Goal: Task Accomplishment & Management: Use online tool/utility

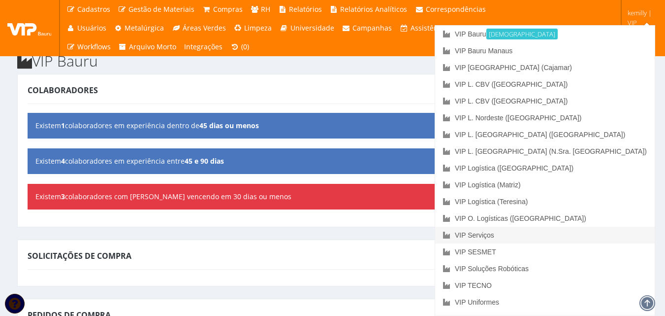
click at [591, 235] on link "VIP Serviços" at bounding box center [545, 234] width 220 height 17
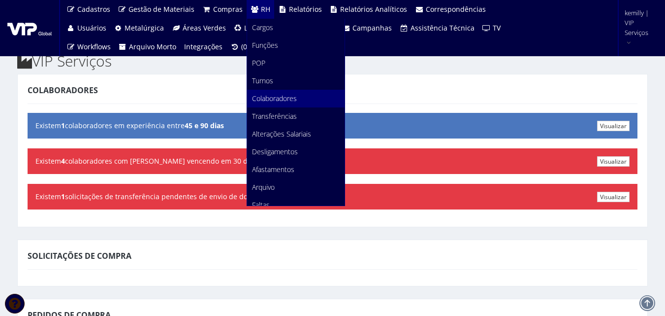
click at [269, 98] on span "Colaboradores" at bounding box center [274, 98] width 45 height 9
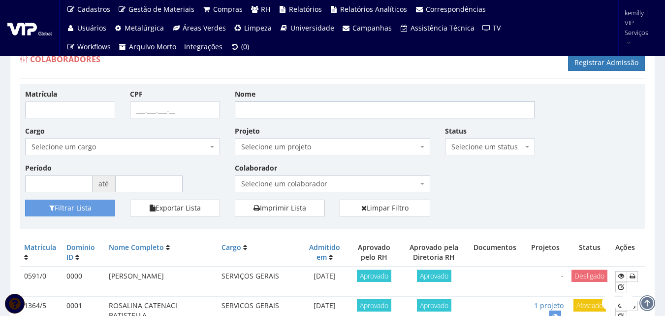
click at [258, 105] on input "Nome" at bounding box center [385, 109] width 300 height 17
type input "[PERSON_NAME]"
click at [63, 214] on button "Filtrar Lista" at bounding box center [70, 207] width 90 height 17
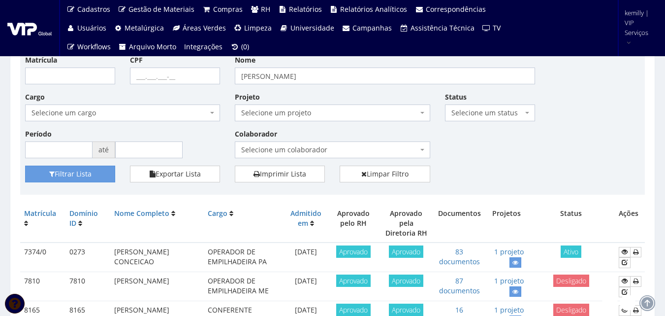
scroll to position [49, 0]
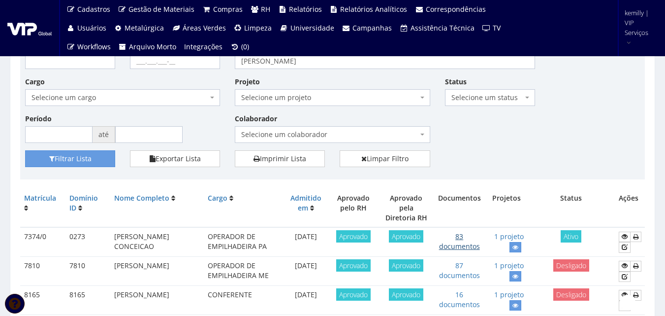
click at [467, 239] on link "83 documentos" at bounding box center [459, 240] width 41 height 19
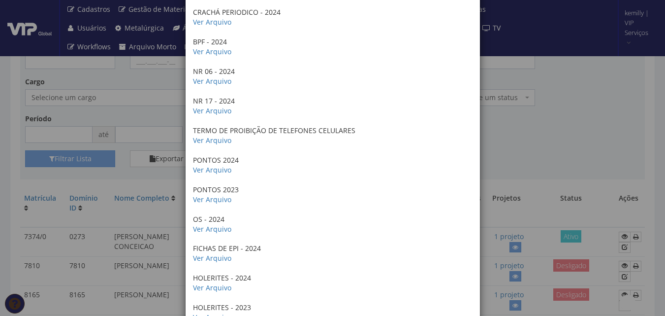
scroll to position [1773, 0]
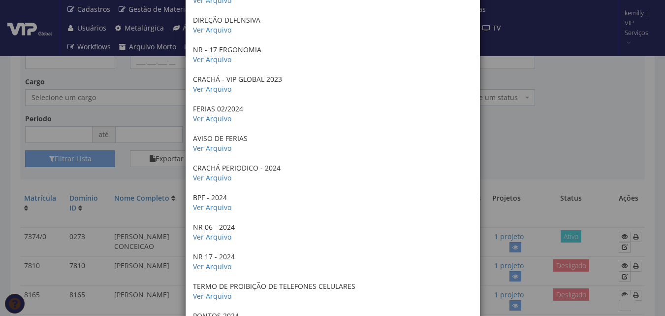
click at [566, 150] on div "× Documentos / Colaborador: 7374/0 - [PERSON_NAME] CONCEICAO COMPROVANTE DE END…" at bounding box center [332, 158] width 665 height 316
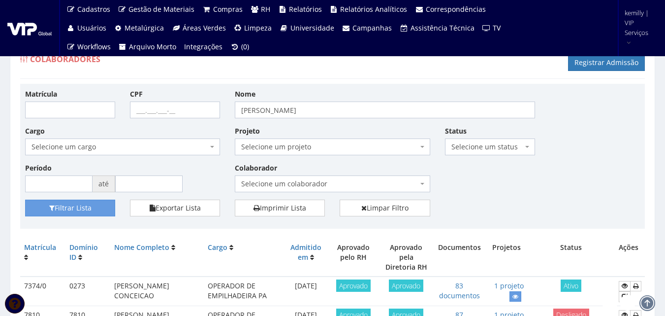
scroll to position [49, 0]
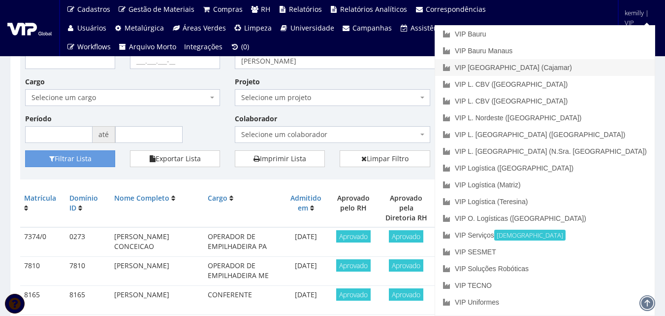
click at [582, 64] on link "VIP [GEOGRAPHIC_DATA] (Cajamar)" at bounding box center [545, 67] width 220 height 17
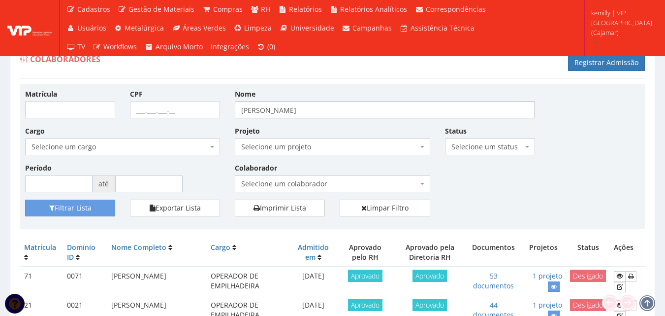
drag, startPoint x: 316, startPoint y: 104, endPoint x: 176, endPoint y: 104, distance: 140.3
click at [176, 104] on div "Matrícula CPF Nome [PERSON_NAME] Cargo Selecione um cargo G1046 D0029 - 4110-05…" at bounding box center [333, 144] width 630 height 111
type input "DIEGO"
click at [25, 199] on button "Filtrar Lista" at bounding box center [70, 207] width 90 height 17
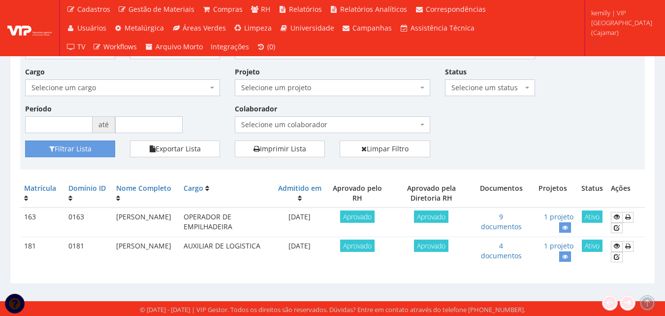
scroll to position [61, 0]
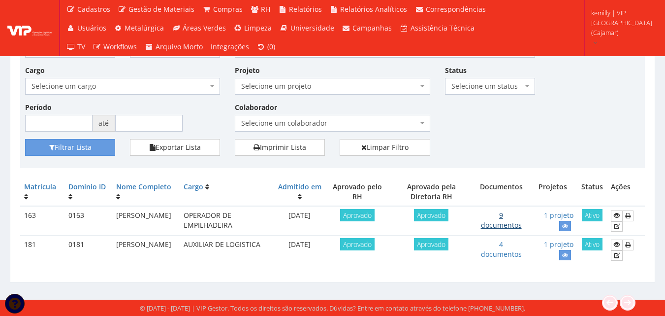
click at [496, 220] on link "9 documentos" at bounding box center [501, 219] width 41 height 19
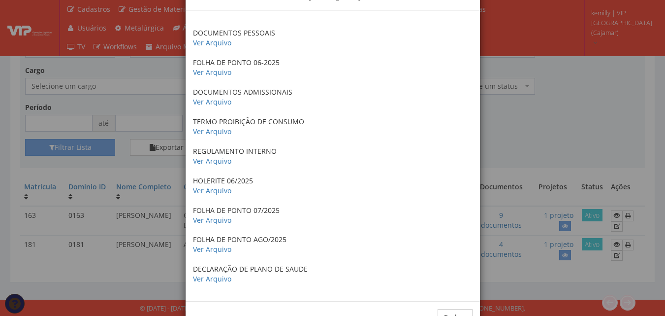
scroll to position [80, 0]
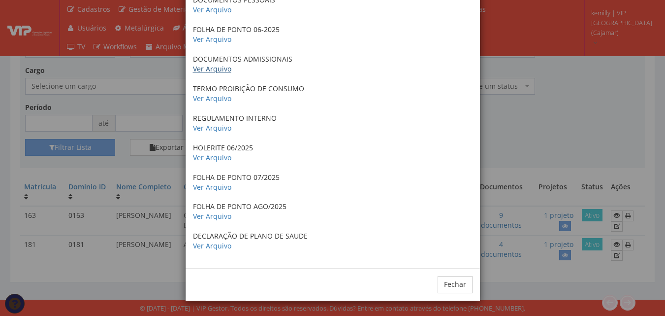
click at [219, 67] on link "Ver Arquivo" at bounding box center [212, 68] width 38 height 9
click at [218, 68] on link "Ver Arquivo" at bounding box center [212, 68] width 38 height 9
